Goal: Task Accomplishment & Management: Complete application form

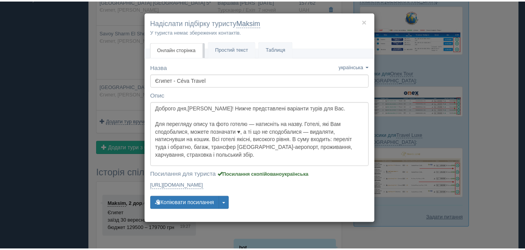
scroll to position [159, 0]
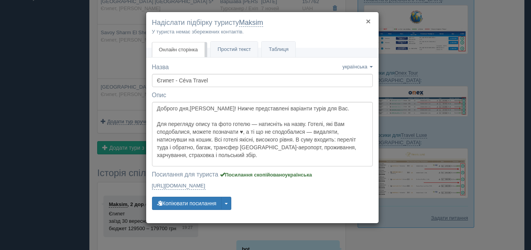
click at [369, 20] on button "×" at bounding box center [368, 21] width 5 height 8
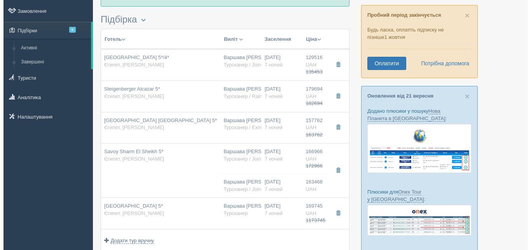
scroll to position [0, 0]
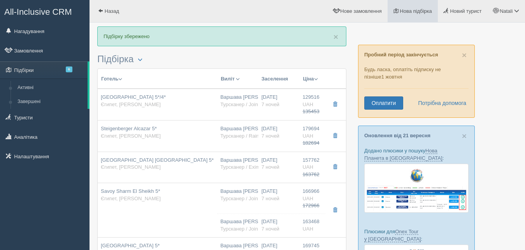
click at [410, 3] on link "Нова підбірка" at bounding box center [412, 11] width 50 height 22
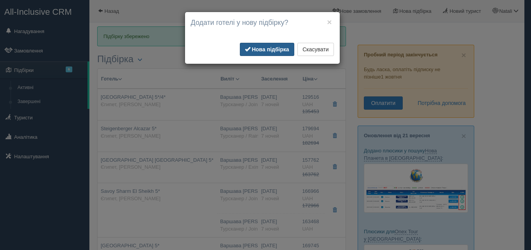
click at [267, 47] on b "Нова підбірка" at bounding box center [270, 49] width 37 height 6
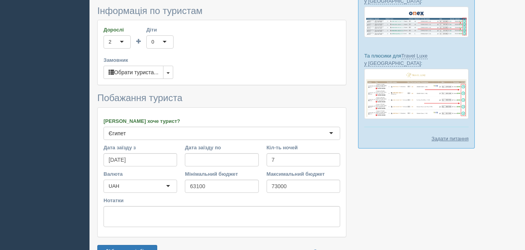
scroll to position [198, 0]
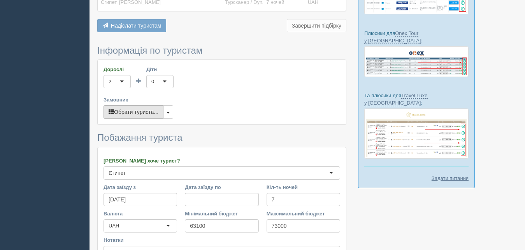
click at [149, 109] on button "Обрати туриста..." at bounding box center [133, 111] width 60 height 13
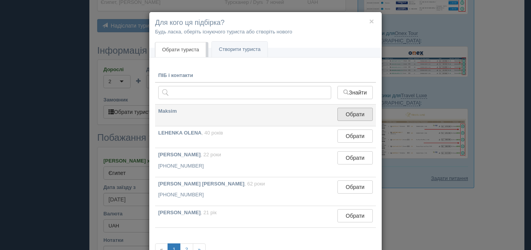
click at [355, 113] on button "Обрати" at bounding box center [355, 114] width 35 height 13
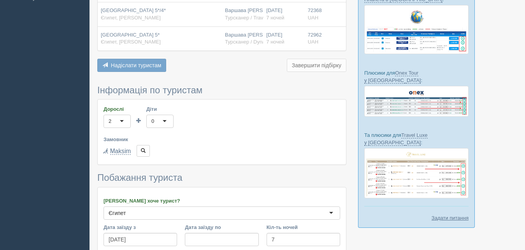
scroll to position [286, 0]
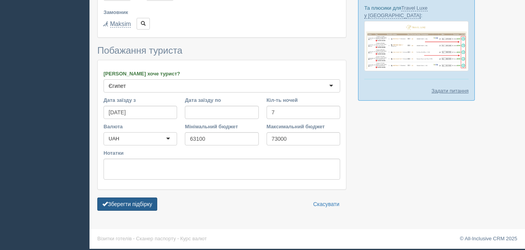
click at [130, 205] on button "Зберегти підбірку" at bounding box center [127, 204] width 60 height 13
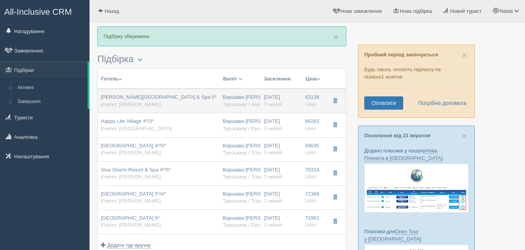
click at [237, 97] on div "Варшава [PERSON_NAME] Турсканер / Anex PL" at bounding box center [239, 101] width 35 height 14
type input "[PERSON_NAME][GEOGRAPHIC_DATA] & ​​Spa 5*"
type input "Єгипет"
type input "[PERSON_NAME]"
type input "63138.00"
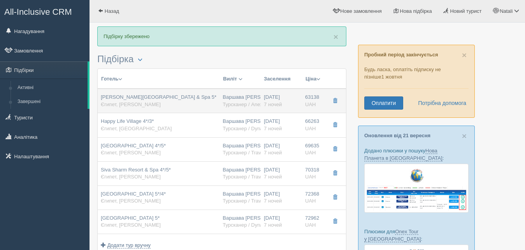
type input "Варшава [PERSON_NAME]"
type input "Шарм-еш-Шейх SSH"
type input "14:45"
type input "20:00"
type input "SkyUp MT Limited"
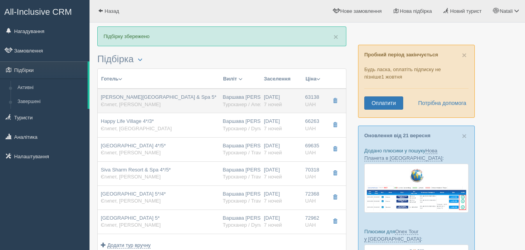
type input "10:25"
type input "13:45"
type input "7"
type input "Deluxe Room"
type input "UAI"
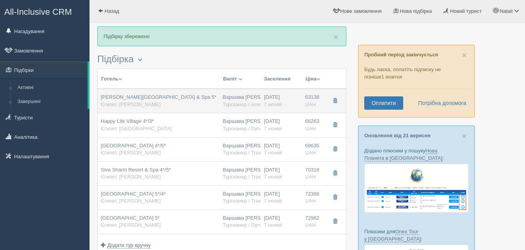
type input "Турсканер / Anex PL"
type input "[URL][DOMAIN_NAME]"
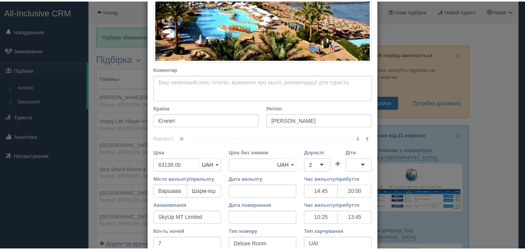
scroll to position [280, 0]
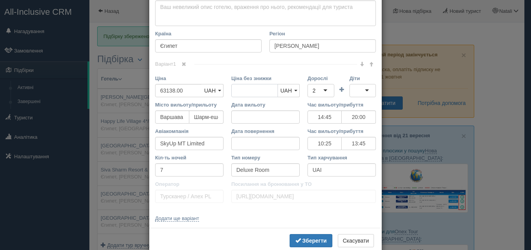
click at [241, 91] on input "Ціна без знижки" at bounding box center [254, 90] width 47 height 13
type input "65200"
click at [305, 240] on b "Зберегти" at bounding box center [315, 241] width 25 height 6
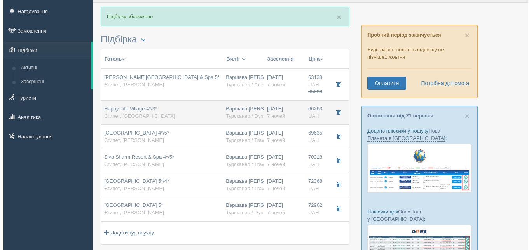
scroll to position [40, 0]
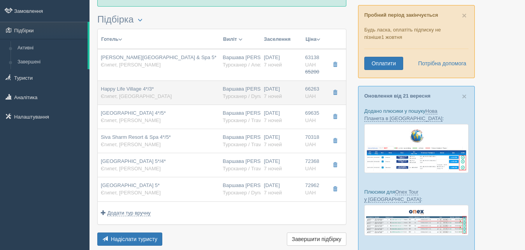
click at [238, 89] on div "Варшава [PERSON_NAME] Турсканер / Dynamic" at bounding box center [239, 93] width 35 height 14
type input "Happy Life Village 4*/3*"
type input "[DEMOGRAPHIC_DATA]"
type input "66263.00"
type input "14:45"
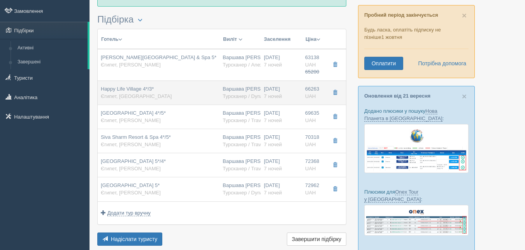
type input "20:00"
type input "SkyUp MT"
type input "10:25"
type input "13:45"
type input "Double/Twin Promo"
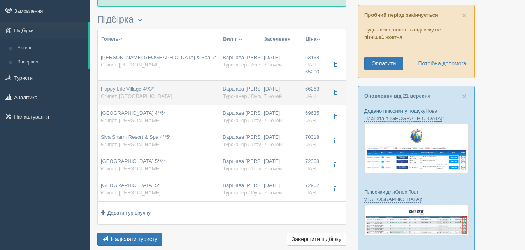
type input "AI"
type input "Турсканер / Dynamic"
type input "[URL][DOMAIN_NAME]"
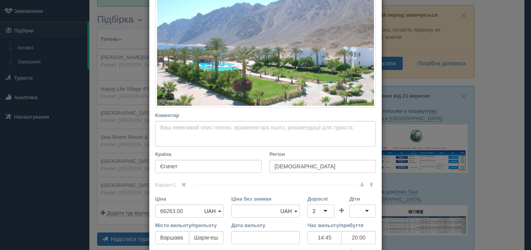
scroll to position [245, 0]
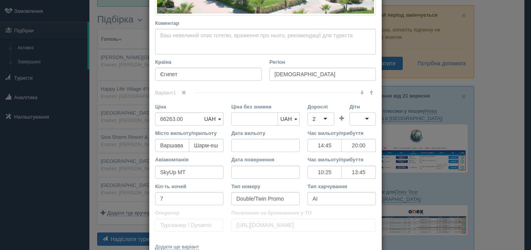
click at [244, 118] on input "Ціна без знижки" at bounding box center [254, 118] width 47 height 13
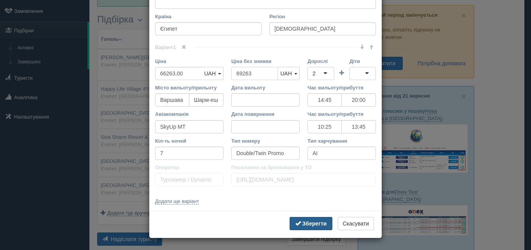
type input "69263"
click at [303, 221] on b "Зберегти" at bounding box center [315, 224] width 25 height 6
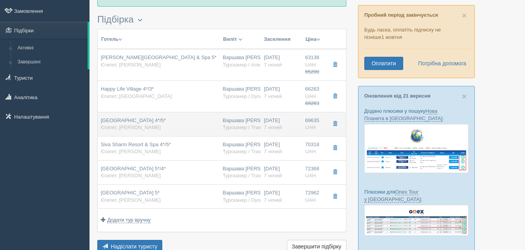
click at [234, 119] on div "Варшава [PERSON_NAME] Турсканер / Travelon" at bounding box center [239, 124] width 35 height 14
type input "[GEOGRAPHIC_DATA] 4*/5*"
type input "[PERSON_NAME]"
type input "69635.00"
type input "14:45"
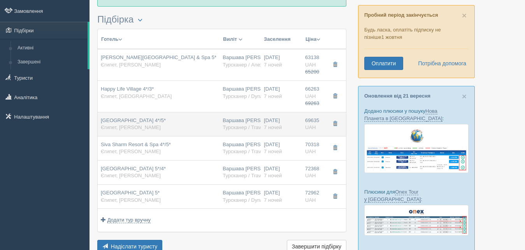
type input "20:00"
type input "10:25"
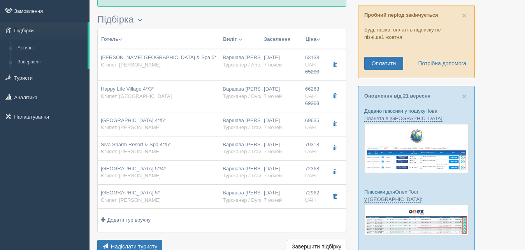
type input "13:45"
type input "Standard Garden View Room"
type input "Турсканер / Travelon"
type input "[URL][DOMAIN_NAME]"
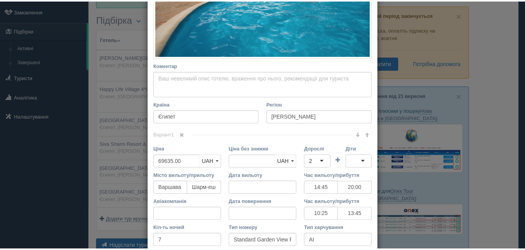
scroll to position [298, 0]
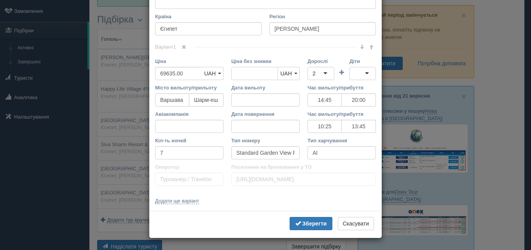
click at [243, 75] on input "Ціна без знижки" at bounding box center [254, 73] width 47 height 13
type input "73635"
click at [298, 224] on button "Зберегти" at bounding box center [311, 223] width 43 height 13
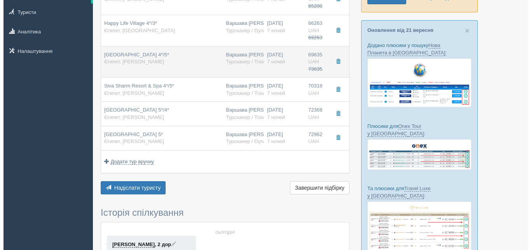
scroll to position [119, 0]
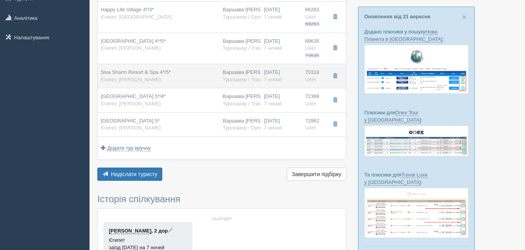
click at [242, 71] on div "Варшава [PERSON_NAME] Турсканер / Travelon" at bounding box center [239, 76] width 35 height 14
type input "Siva Sharm Resort & Spa 4*/5*"
type input "70318.00"
type input "14:45"
type input "20:00"
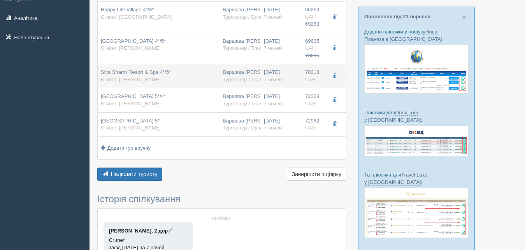
type input "10:25"
type input "13:45"
type input "[URL][DOMAIN_NAME]"
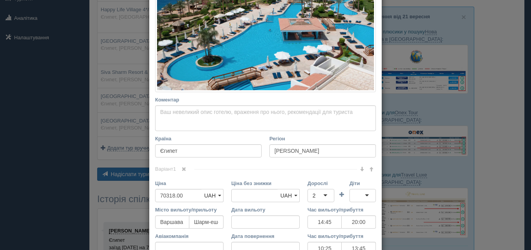
scroll to position [280, 0]
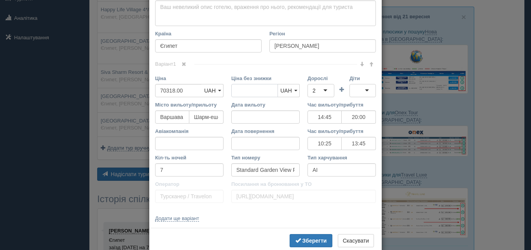
click at [247, 92] on input "Ціна без знижки" at bounding box center [254, 90] width 47 height 13
type input "74318"
click at [304, 241] on b "Зберегти" at bounding box center [315, 241] width 25 height 6
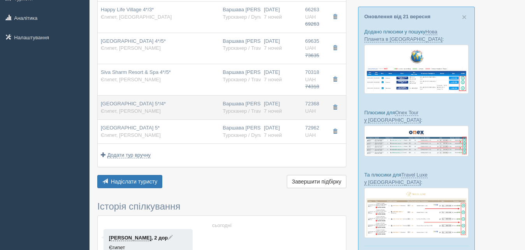
click at [250, 103] on div "Варшава [PERSON_NAME] Турсканер / Travelon" at bounding box center [239, 107] width 35 height 14
type input "[GEOGRAPHIC_DATA] 5*/4*"
type input "72368.00"
type input "14:45"
type input "20:00"
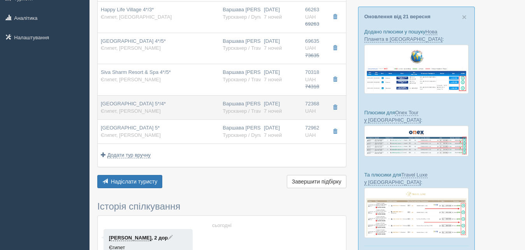
type input "10:25"
type input "13:45"
type input "Standard Garden View"
type input "[URL][DOMAIN_NAME]"
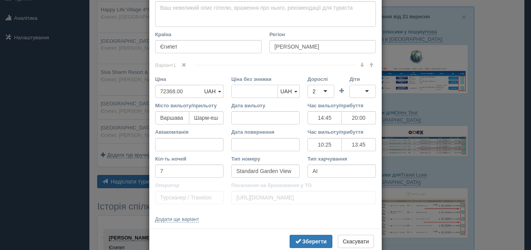
click at [249, 88] on input "Ціна без знижки" at bounding box center [254, 91] width 47 height 13
type input "75368"
click at [303, 242] on b "Зберегти" at bounding box center [315, 241] width 25 height 6
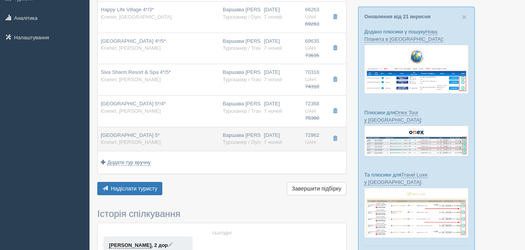
click at [249, 136] on div "Варшава [PERSON_NAME] Турсканер / Dynamic" at bounding box center [239, 139] width 35 height 14
type input "[GEOGRAPHIC_DATA] 5*"
type input "72962.00"
type input "14:45"
type input "20:00"
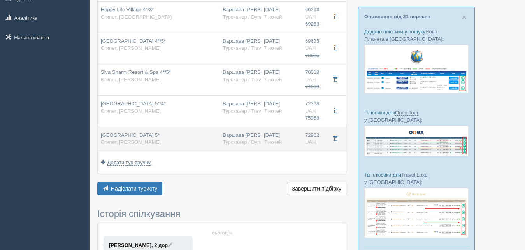
type input "SkyUp MT"
type input "10:25"
type input "13:45"
type input "Standard Garden View Room"
type input "Турсканер / Dynamic"
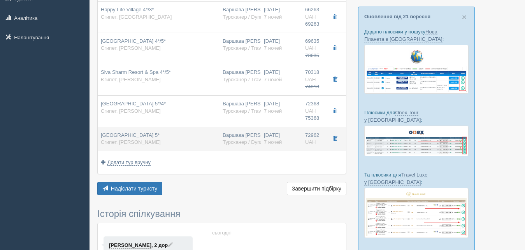
type input "[URL][DOMAIN_NAME]"
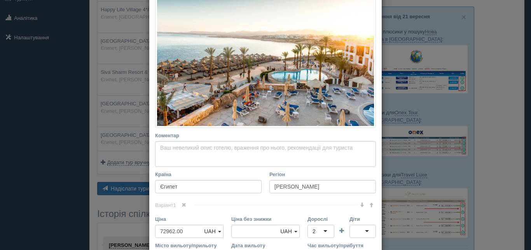
scroll to position [245, 0]
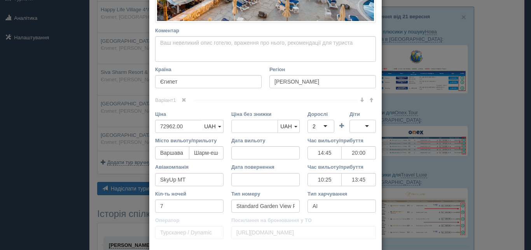
click at [241, 128] on input "Ціна без знижки" at bounding box center [254, 126] width 47 height 13
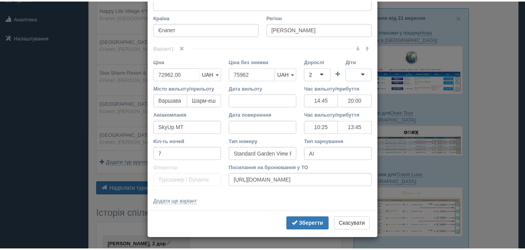
scroll to position [298, 0]
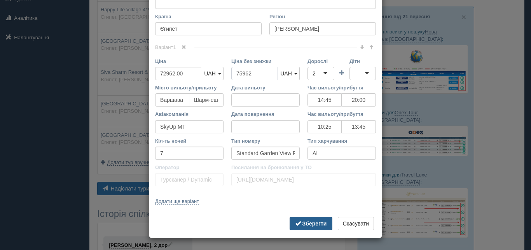
type input "75962"
click at [299, 219] on button "Зберегти" at bounding box center [311, 223] width 43 height 13
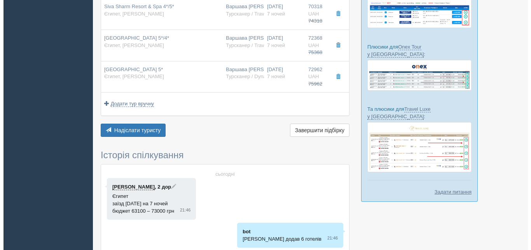
scroll to position [198, 0]
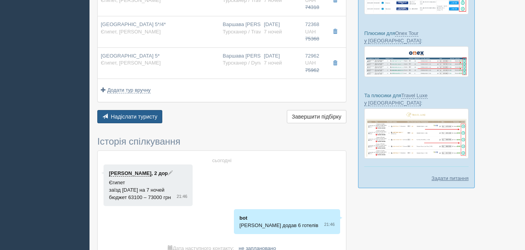
click at [144, 114] on button "Надіслати туристу Надіслати" at bounding box center [129, 116] width 65 height 13
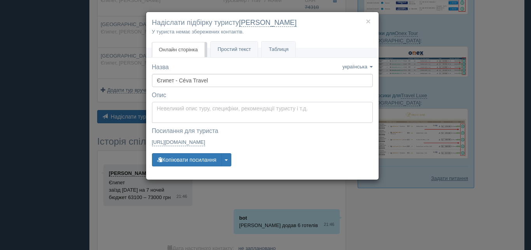
click at [201, 110] on textarea at bounding box center [262, 112] width 221 height 21
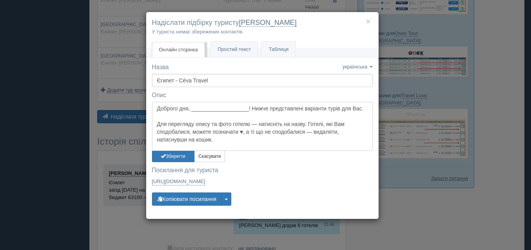
click at [188, 108] on textarea "Доброго дня, ___________________! Нижче представлені варіанти турів для Вас. Дл…" at bounding box center [262, 126] width 221 height 49
type textarea "Доброго вечора, [PERSON_NAME]! Нижче представлені варіанти турів для Вас. Для п…"
click at [173, 156] on button "Зберегти" at bounding box center [173, 156] width 43 height 11
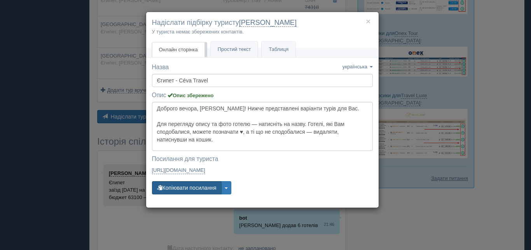
click at [189, 189] on button "Копіювати посилання" at bounding box center [187, 187] width 70 height 13
